Goal: Task Accomplishment & Management: Use online tool/utility

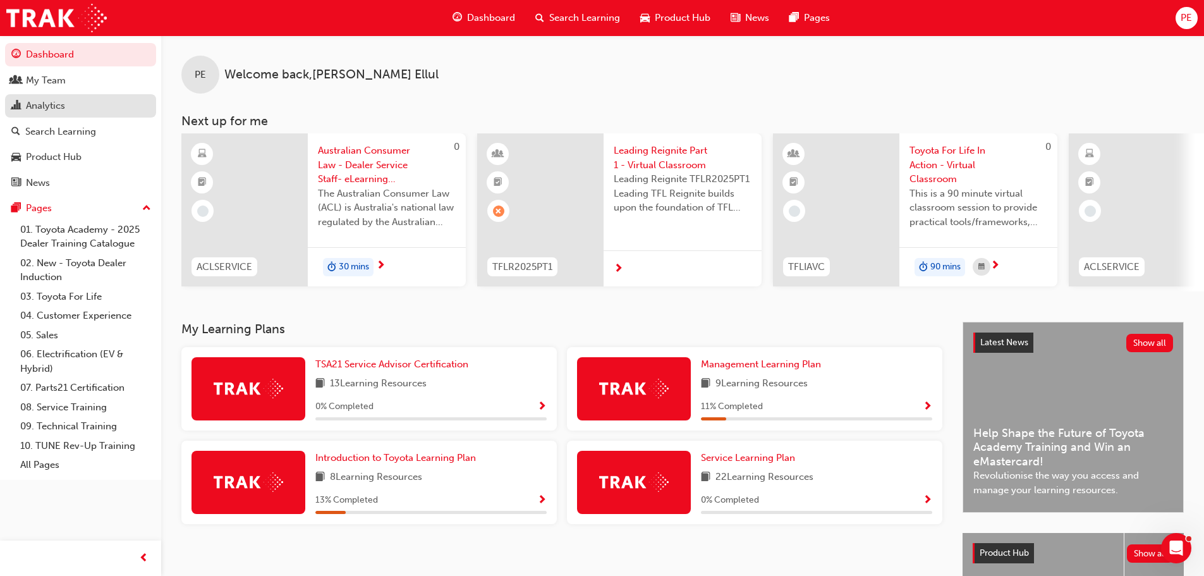
click at [46, 106] on div "Analytics" at bounding box center [45, 106] width 39 height 15
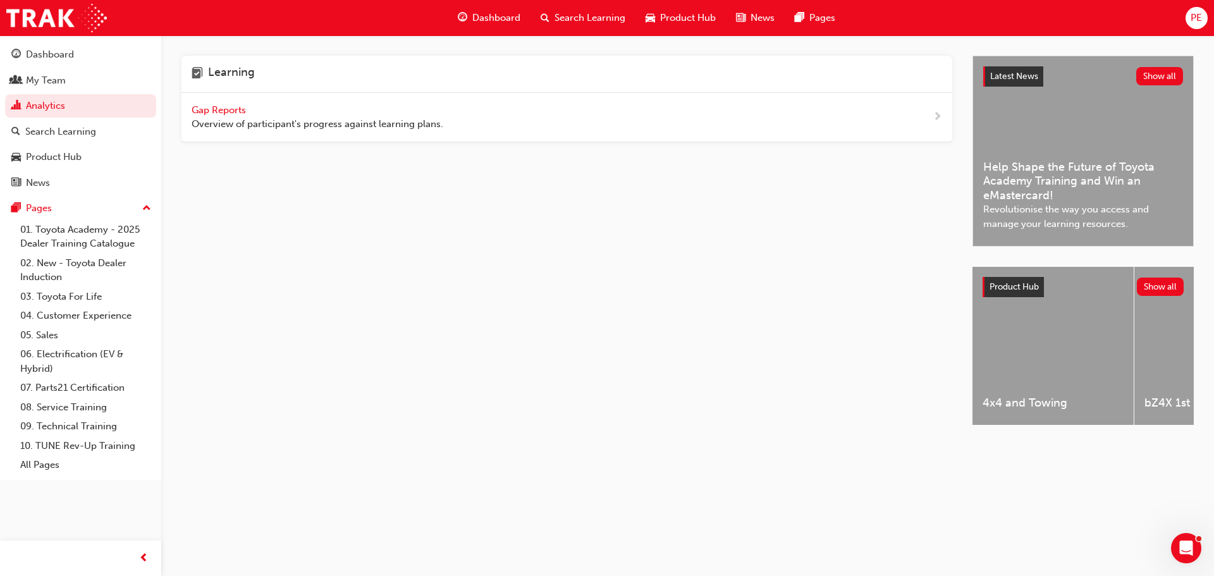
click at [211, 112] on span "Gap Reports" at bounding box center [220, 109] width 57 height 11
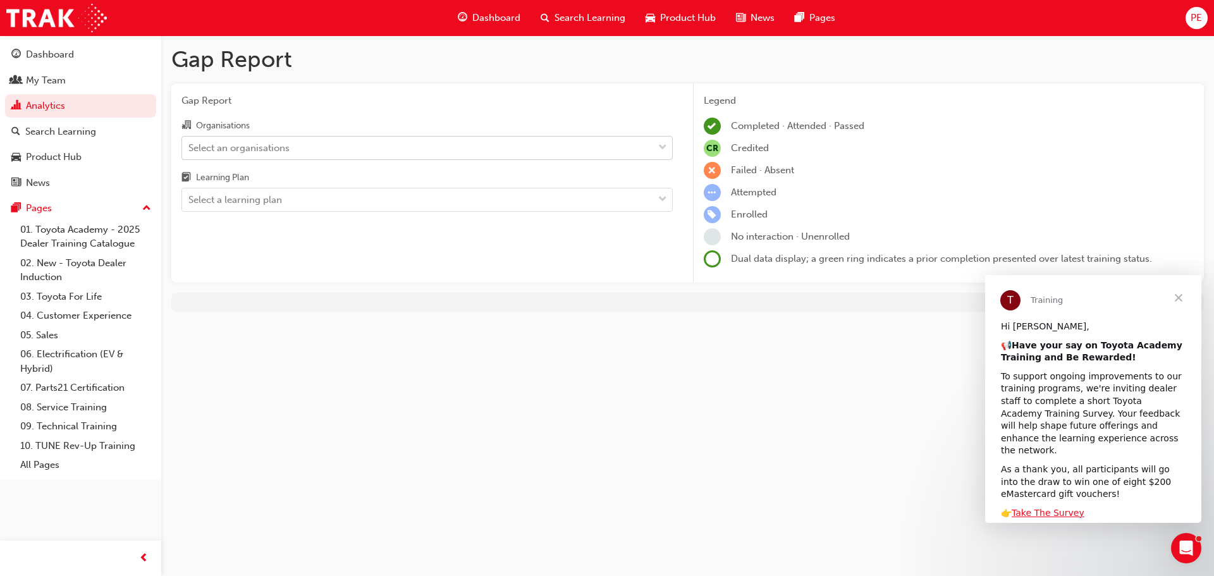
click at [259, 145] on div "Select an organisations" at bounding box center [238, 147] width 101 height 15
click at [190, 145] on input "Organisations Select an organisations" at bounding box center [188, 147] width 1 height 11
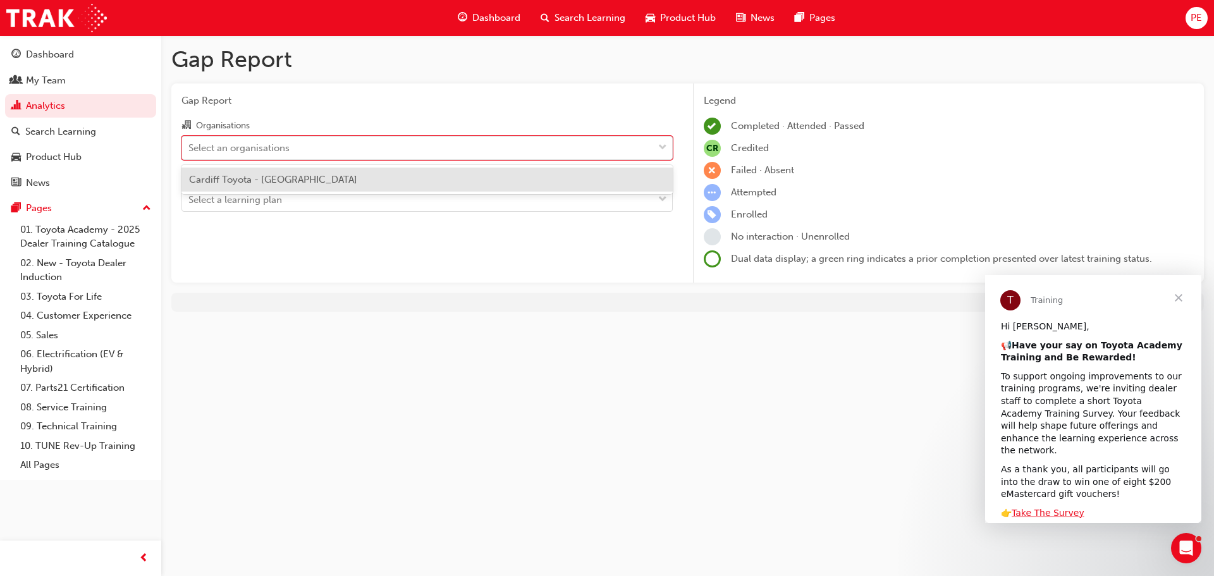
click at [276, 183] on span "Cardiff Toyota - [GEOGRAPHIC_DATA]" at bounding box center [273, 179] width 168 height 11
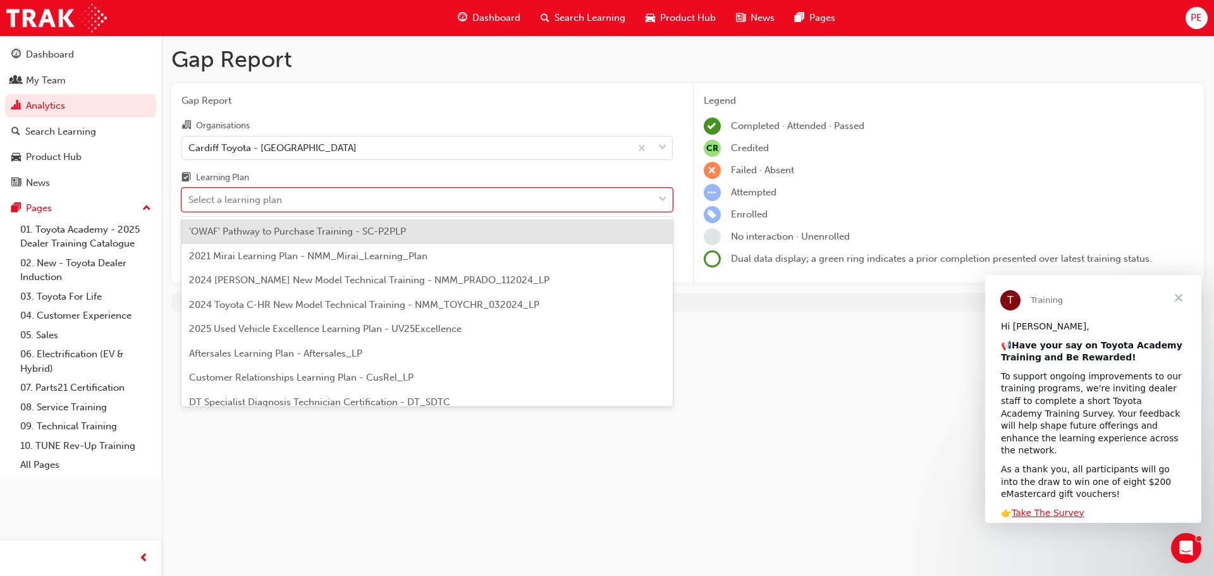
click at [266, 197] on div "Select a learning plan" at bounding box center [235, 200] width 94 height 15
click at [190, 197] on input "Learning Plan option 'OWAF' Pathway to Purchase Training - SC-P2PLP focused, 1 …" at bounding box center [188, 199] width 1 height 11
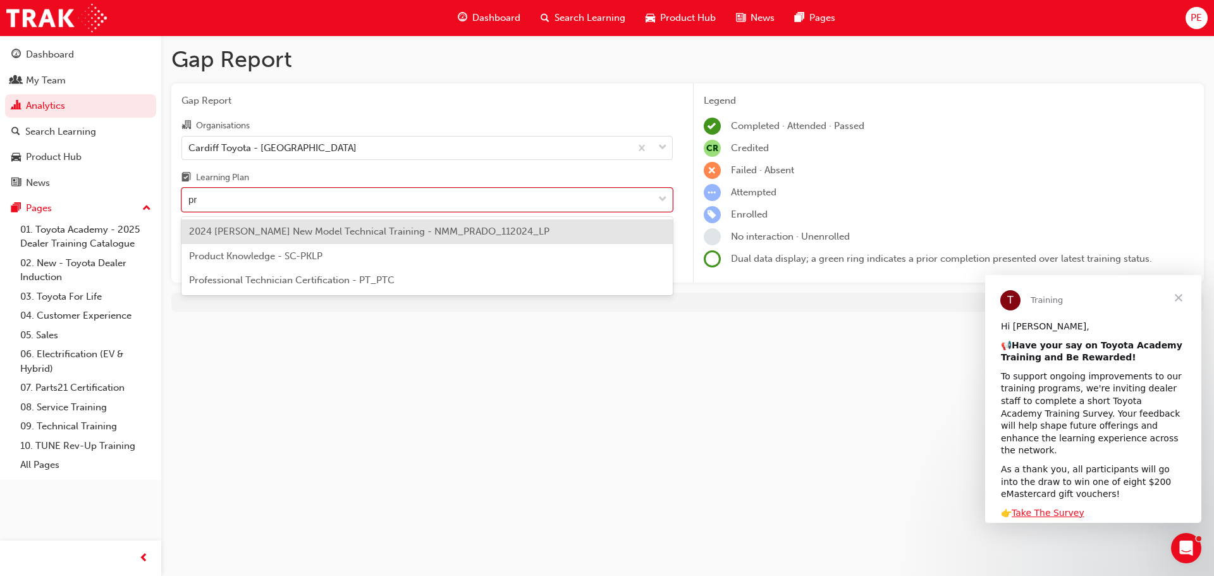
type input "pro"
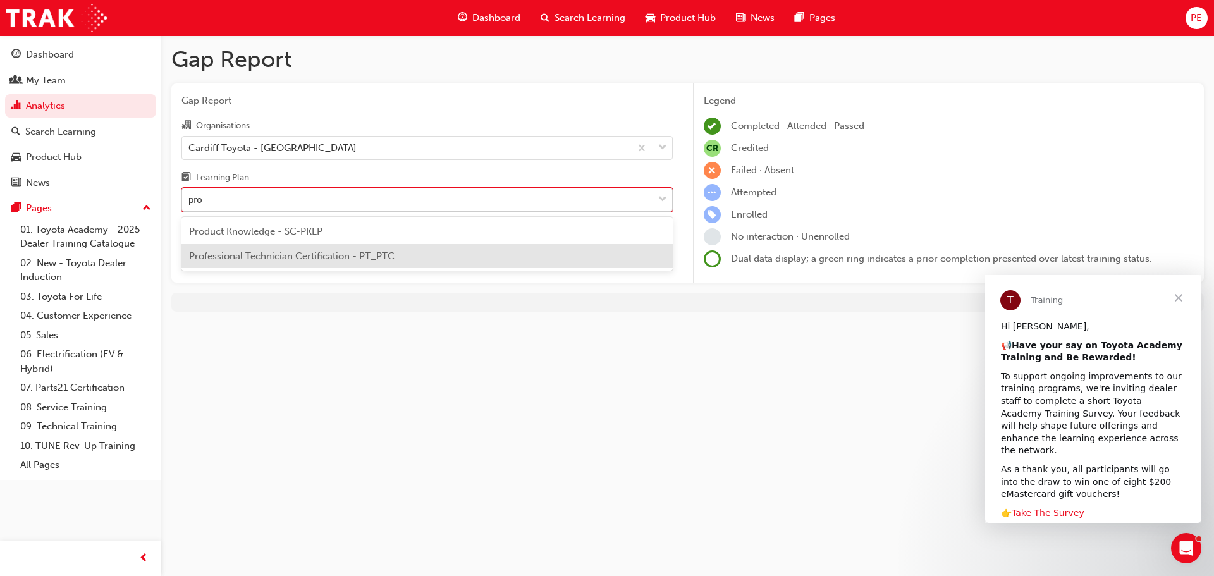
click at [320, 265] on div "Professional Technician Certification - PT_PTC" at bounding box center [426, 256] width 491 height 25
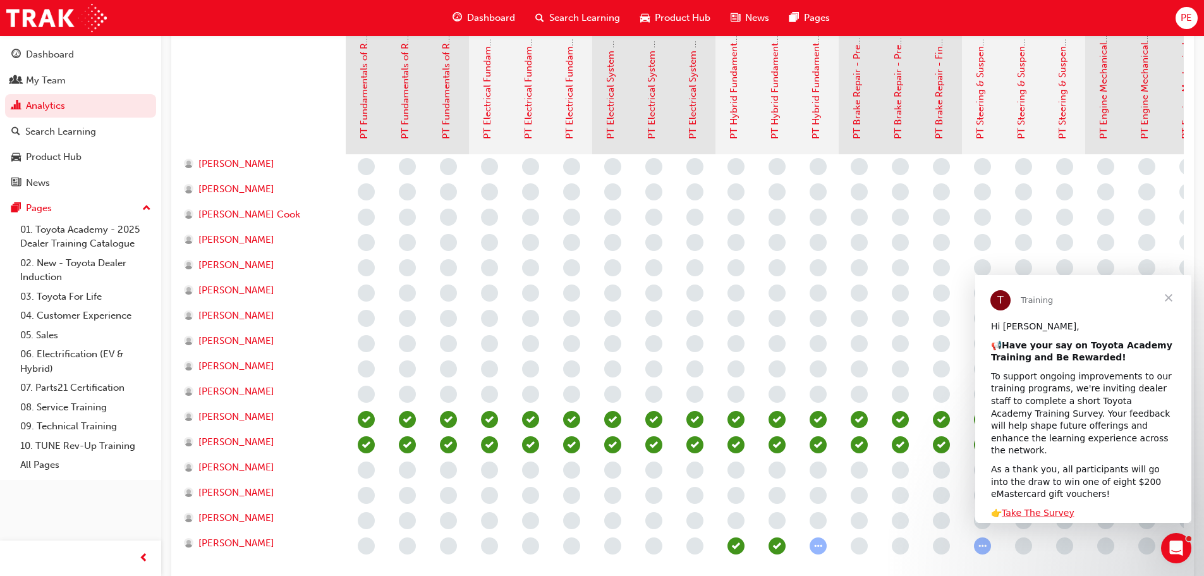
scroll to position [316, 0]
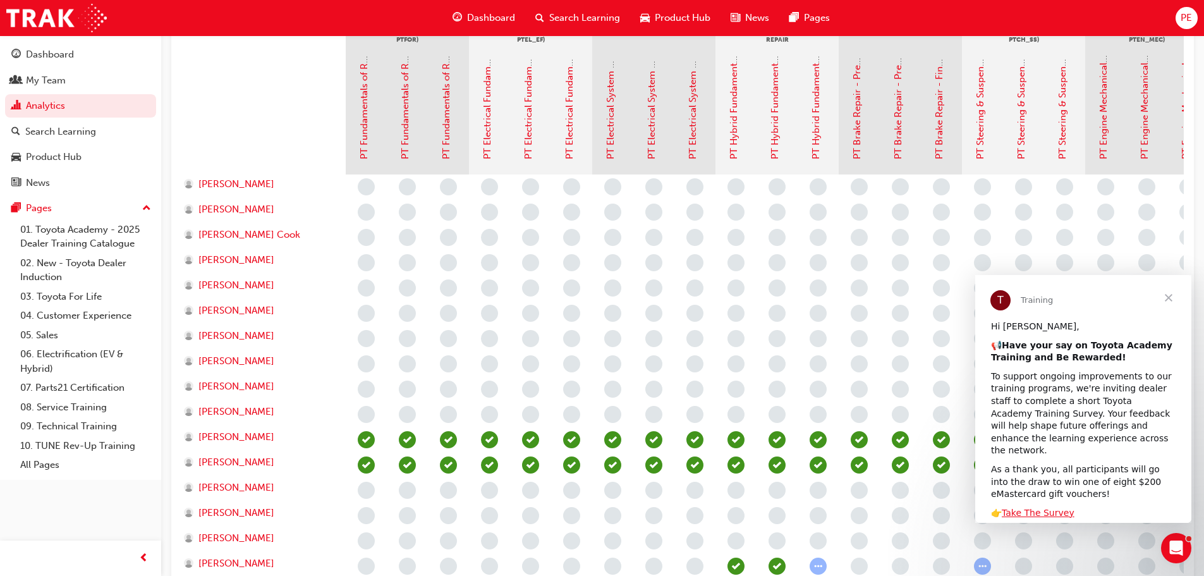
click at [370, 388] on span "learningRecordVerb_NONE-icon" at bounding box center [366, 389] width 17 height 17
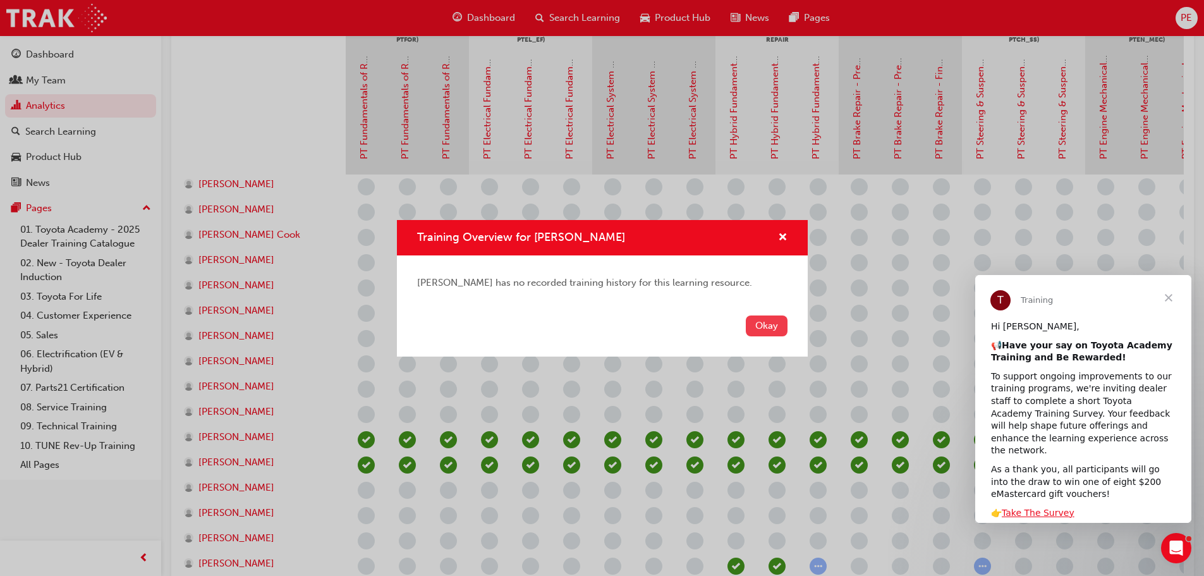
click at [771, 323] on button "Okay" at bounding box center [767, 325] width 42 height 21
